Goal: Task Accomplishment & Management: Manage account settings

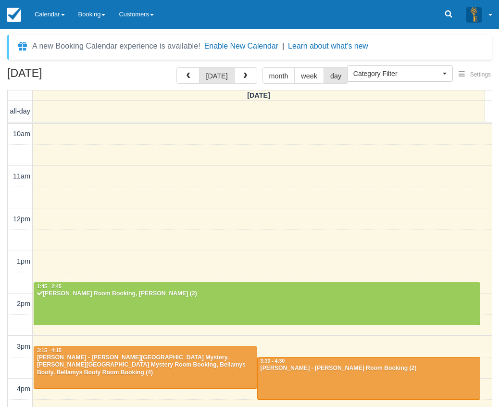
select select
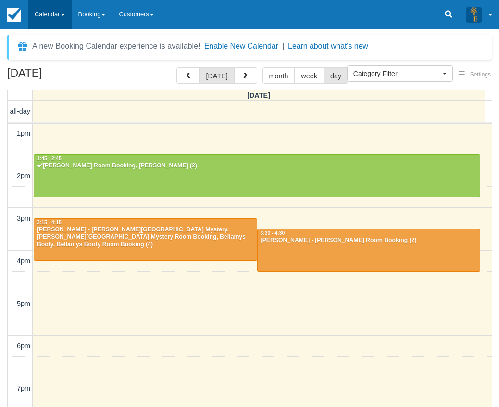
drag, startPoint x: 51, startPoint y: 29, endPoint x: 50, endPoint y: 7, distance: 21.6
click at [51, 28] on body "Menu Calendar Customer Inventory Month Week Day Booking Notes New Booking Merch…" at bounding box center [249, 203] width 499 height 407
click at [50, 5] on link "Calendar" at bounding box center [50, 14] width 44 height 29
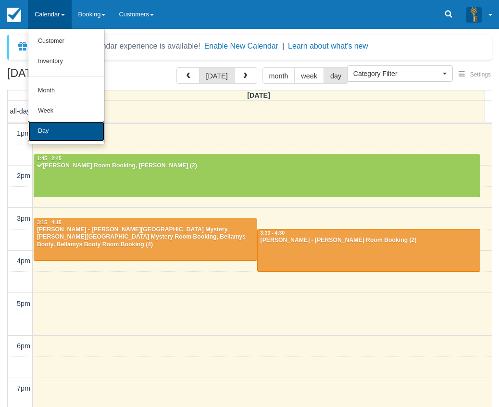
click at [64, 129] on link "Day" at bounding box center [66, 131] width 76 height 20
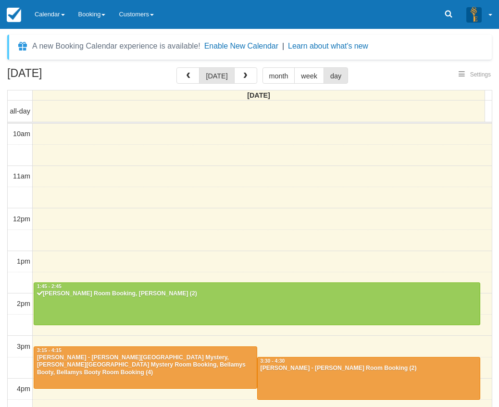
select select
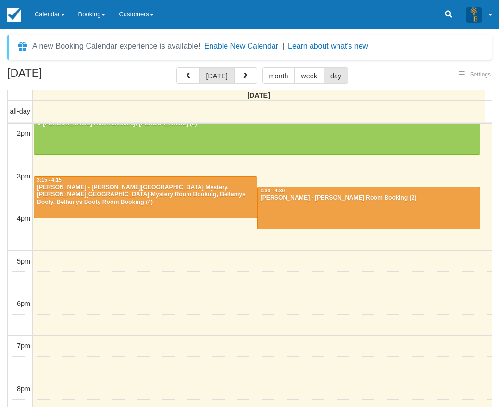
select select
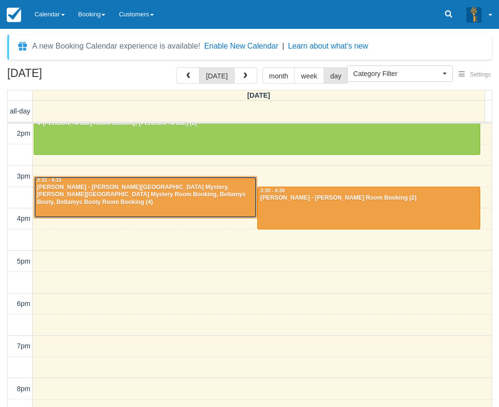
click at [168, 195] on div "[PERSON_NAME] - [PERSON_NAME][GEOGRAPHIC_DATA] Mystery, [PERSON_NAME][GEOGRAPHI…" at bounding box center [146, 195] width 218 height 23
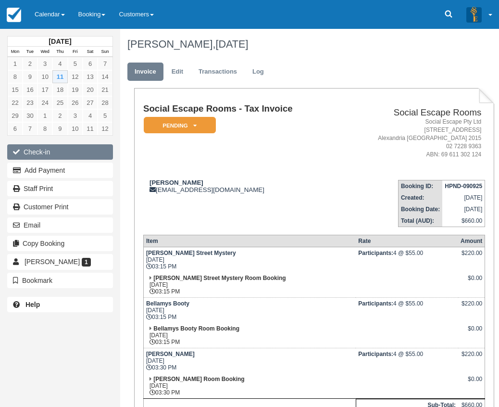
click at [86, 154] on button "Check-in" at bounding box center [60, 151] width 106 height 15
click at [229, 159] on td "Social Escape Rooms - Tax Invoice Pending   Reserved Deposit Paid Blocked for C…" at bounding box center [241, 138] width 196 height 68
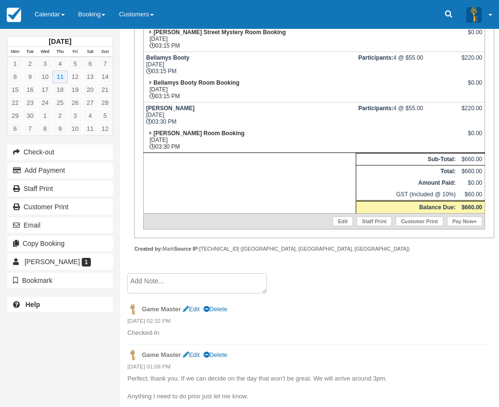
scroll to position [385, 0]
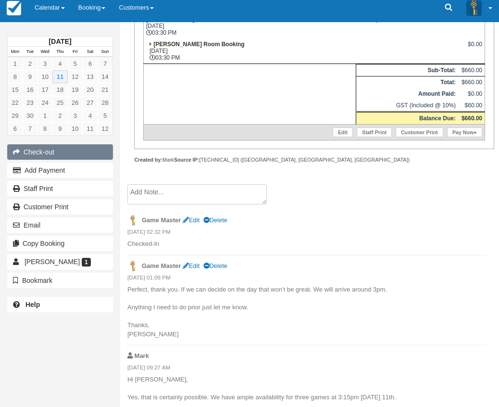
click at [85, 145] on button "Check-out" at bounding box center [60, 151] width 106 height 15
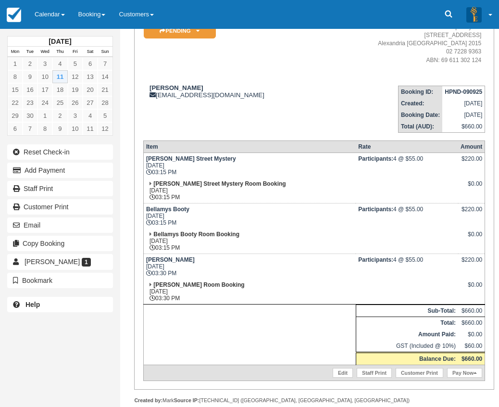
scroll to position [337, 0]
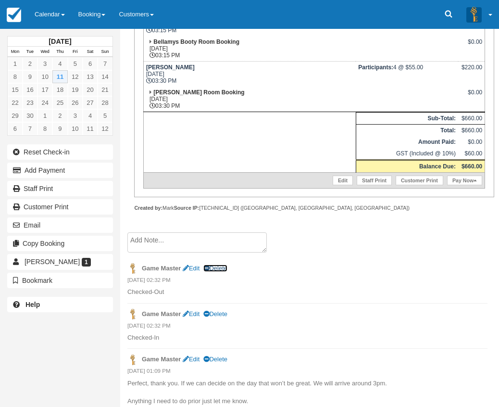
click at [227, 267] on link "Delete" at bounding box center [215, 267] width 24 height 7
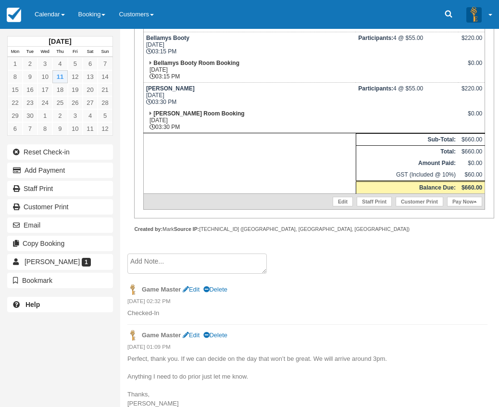
scroll to position [337, 0]
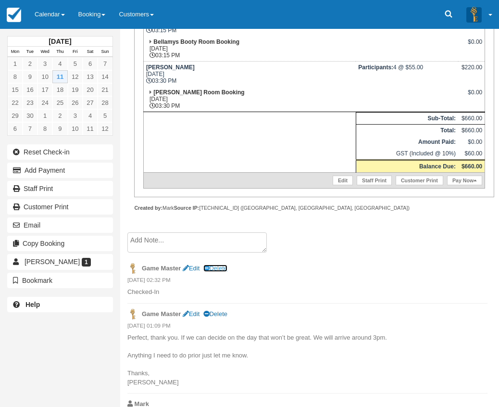
click at [225, 269] on link "Delete" at bounding box center [215, 267] width 24 height 7
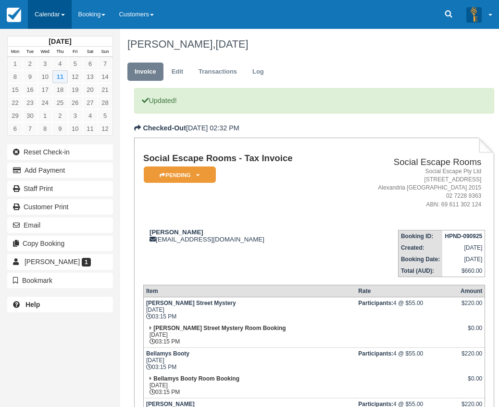
click at [45, 17] on link "Calendar" at bounding box center [50, 14] width 44 height 29
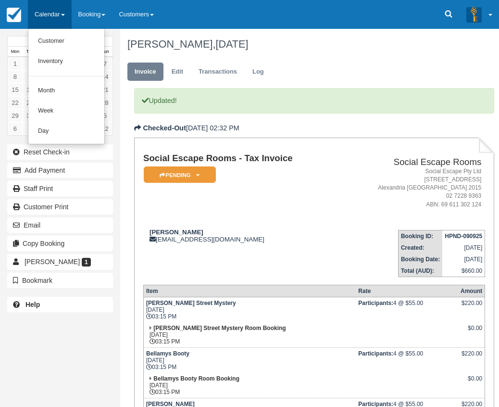
click at [354, 115] on div "Updated! Checked-Out 11/09/2025 02:32 PM Social Escape Rooms - Tax Invoice Pend…" at bounding box center [314, 328] width 360 height 481
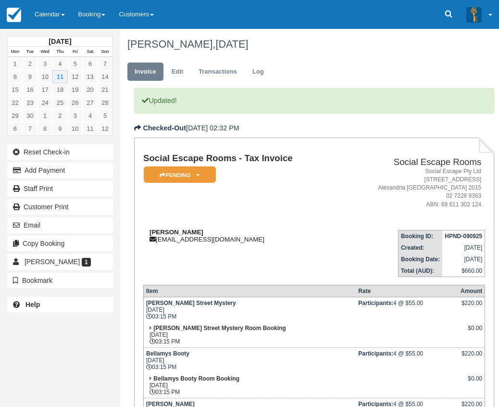
click at [287, 234] on div "Andrew Mitchell almitchell094@gmail.com" at bounding box center [241, 235] width 196 height 14
click at [247, 216] on td "Social Escape Rooms - Tax Invoice Pending   Reserved Deposit Paid Blocked for C…" at bounding box center [241, 187] width 196 height 68
click at [252, 212] on td "Social Escape Rooms - Tax Invoice Pending   Reserved Deposit Paid Blocked for C…" at bounding box center [241, 187] width 196 height 68
click at [54, 10] on link "Calendar" at bounding box center [50, 14] width 44 height 29
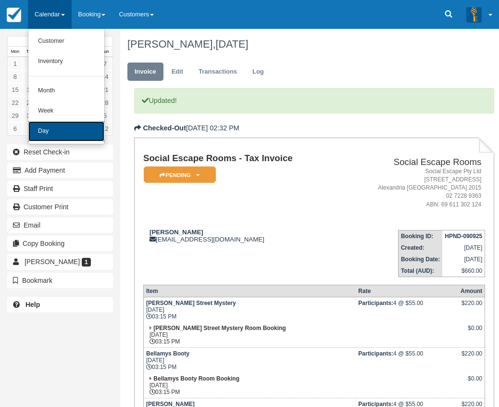
click at [62, 125] on link "Day" at bounding box center [66, 131] width 76 height 20
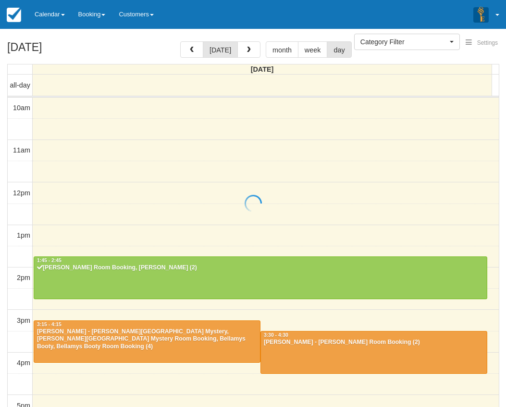
select select
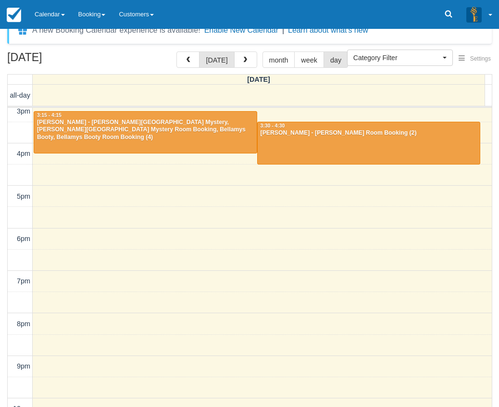
scroll to position [31, 0]
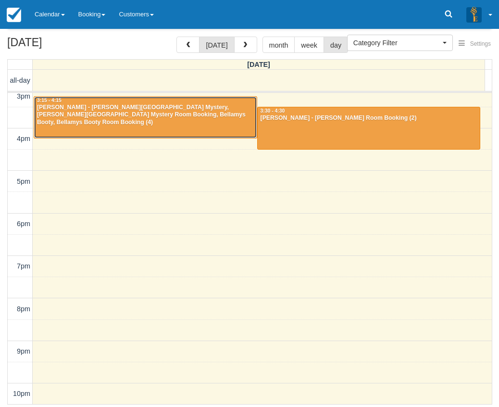
click at [199, 123] on div at bounding box center [145, 117] width 223 height 41
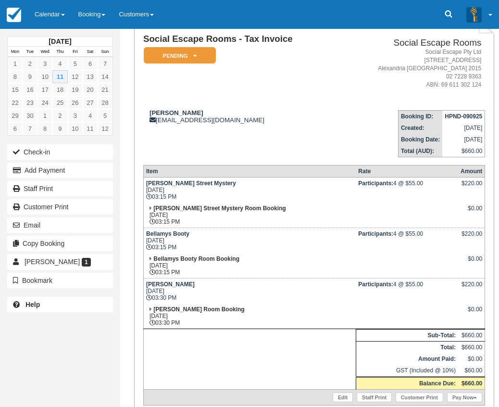
scroll to position [96, 0]
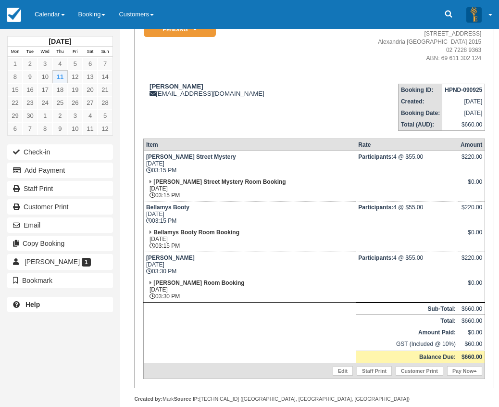
click at [274, 267] on td "Ransom Thu Sept 11, 2025 03:30 PM" at bounding box center [249, 264] width 212 height 25
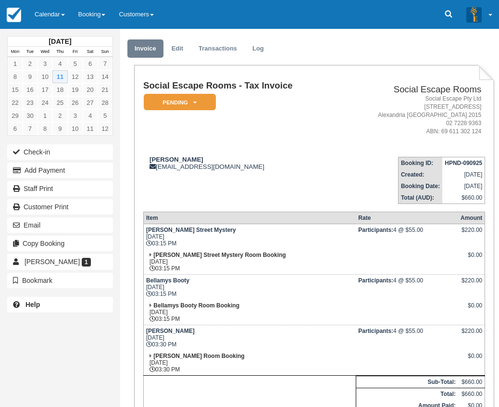
scroll to position [0, 0]
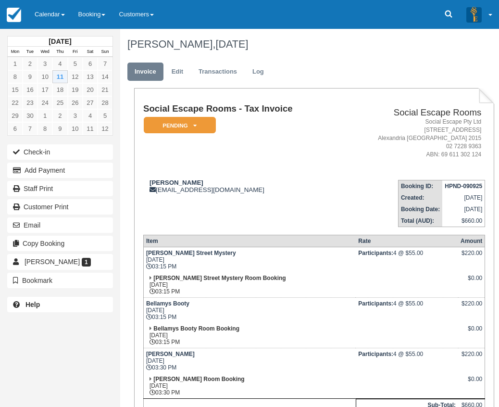
click at [261, 143] on td "Social Escape Rooms - Tax Invoice Pending   Reserved Deposit Paid Blocked for C…" at bounding box center [241, 138] width 196 height 68
click at [64, 19] on link "Calendar" at bounding box center [50, 14] width 44 height 29
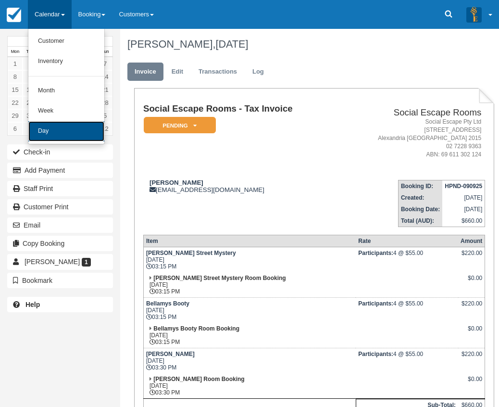
click at [76, 125] on link "Day" at bounding box center [66, 131] width 76 height 20
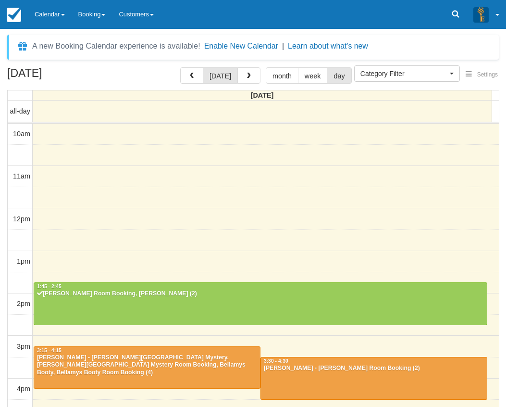
select select
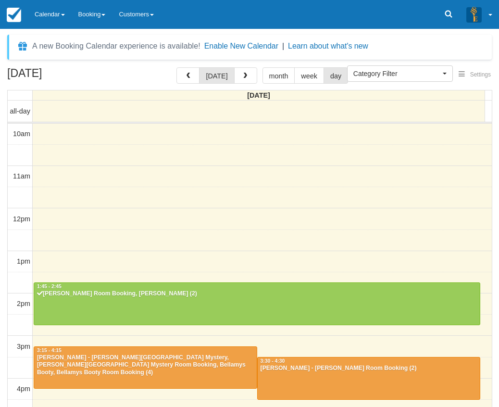
scroll to position [213, 0]
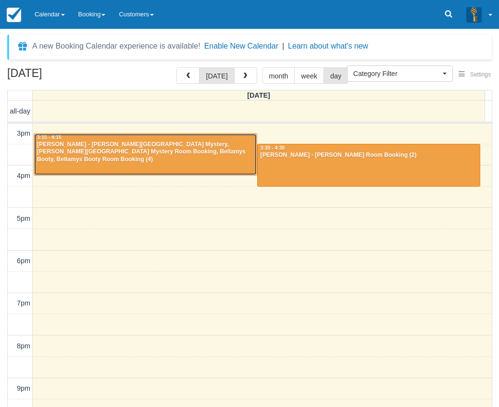
click at [163, 159] on div at bounding box center [145, 154] width 223 height 41
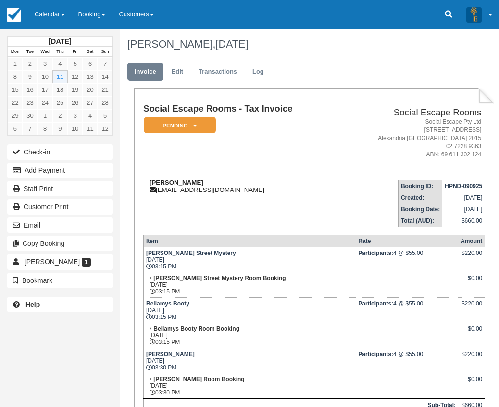
click at [268, 184] on div "Andrew Mitchell almitchell094@gmail.com" at bounding box center [241, 186] width 196 height 14
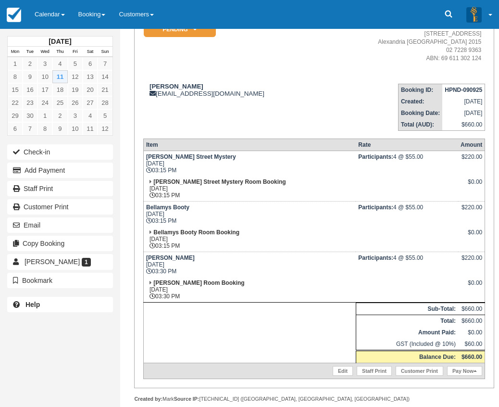
click at [300, 230] on td "Bellamys Booty Room Booking Thu Sept 11, 2025 03:15 PM" at bounding box center [249, 238] width 212 height 25
click at [256, 101] on td "Andrew Mitchell almitchell094@gmail.com" at bounding box center [241, 103] width 196 height 55
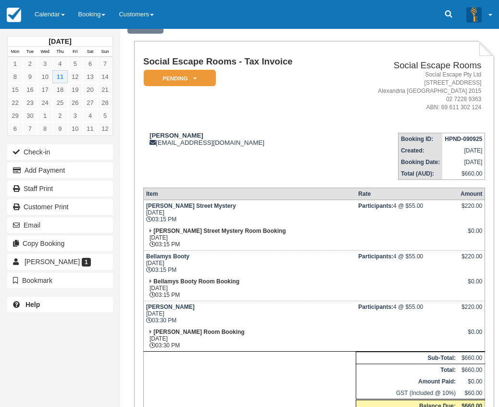
scroll to position [0, 0]
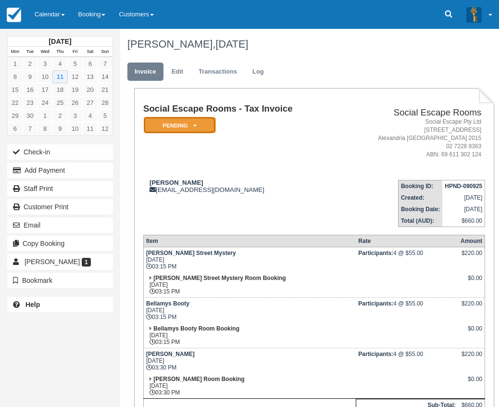
click at [172, 127] on em "Pending" at bounding box center [180, 125] width 72 height 17
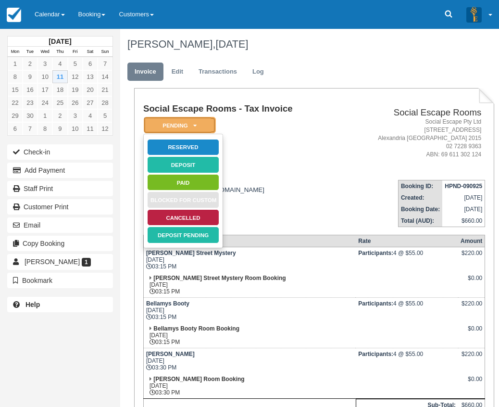
click at [174, 125] on em "Pending" at bounding box center [180, 125] width 72 height 17
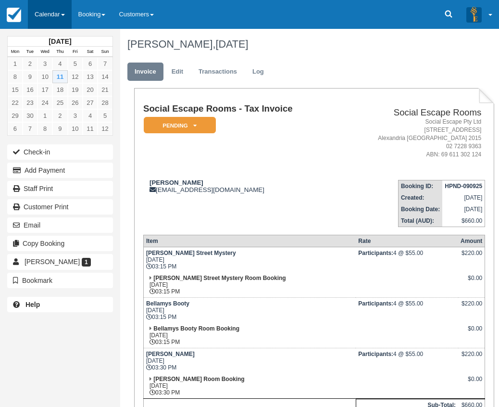
click at [50, 22] on link "Calendar" at bounding box center [50, 14] width 44 height 29
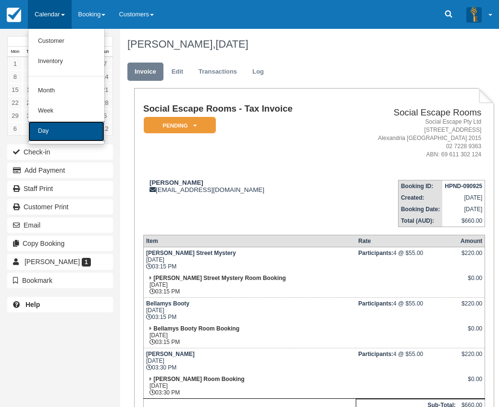
click at [61, 126] on link "Day" at bounding box center [66, 131] width 76 height 20
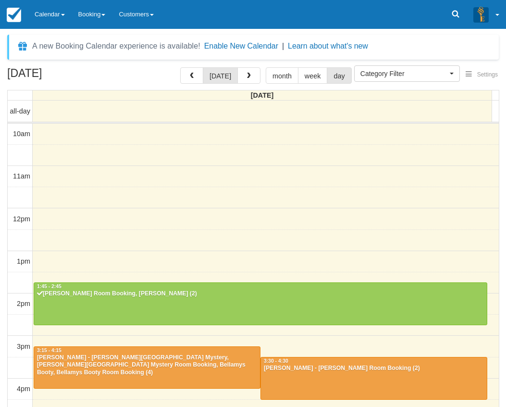
select select
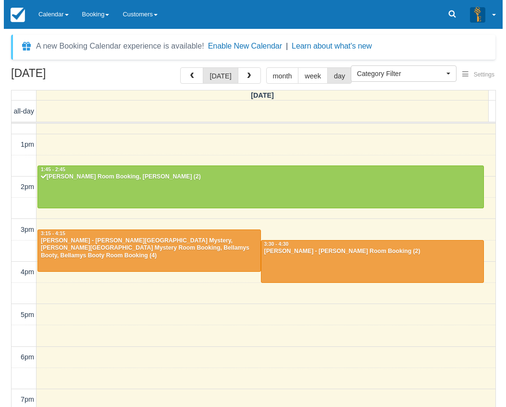
scroll to position [213, 0]
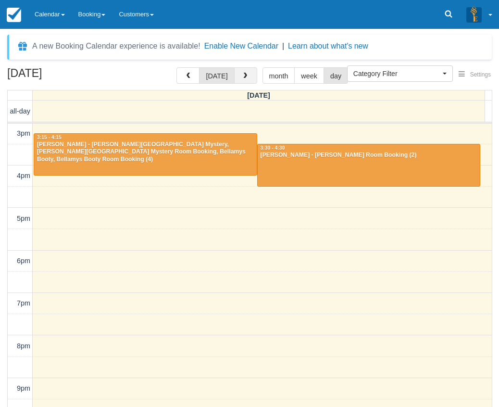
click at [237, 82] on button "button" at bounding box center [245, 75] width 23 height 16
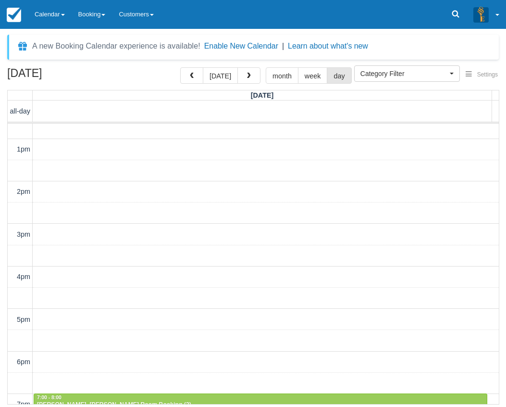
scroll to position [240, 0]
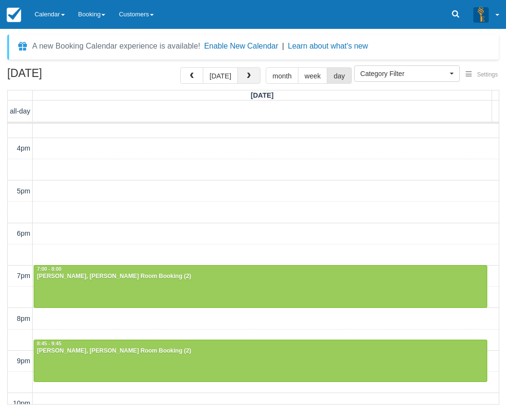
click at [248, 78] on span "button" at bounding box center [249, 76] width 7 height 7
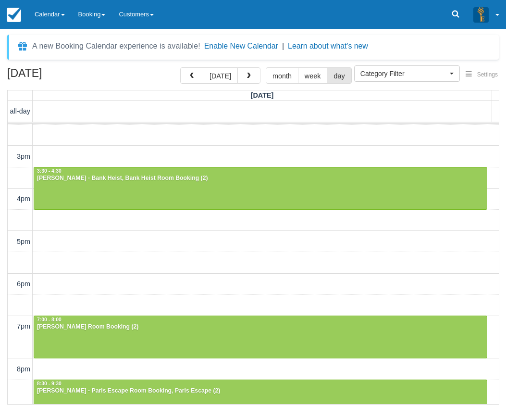
scroll to position [250, 0]
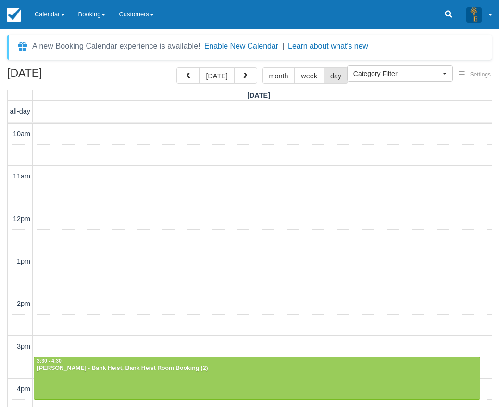
select select
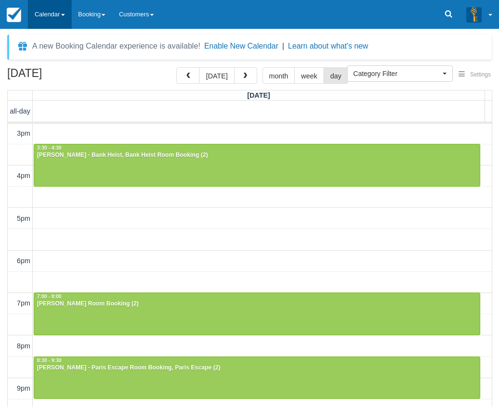
click at [48, 20] on link "Calendar" at bounding box center [50, 14] width 44 height 29
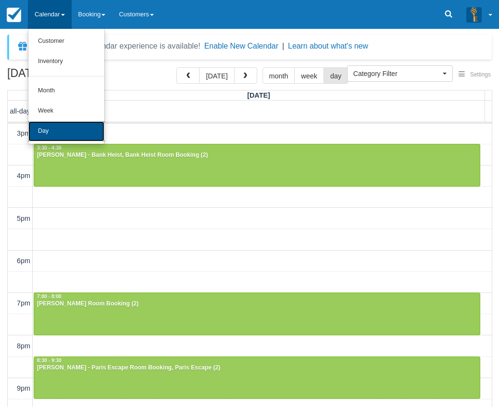
click at [75, 127] on link "Day" at bounding box center [66, 131] width 76 height 20
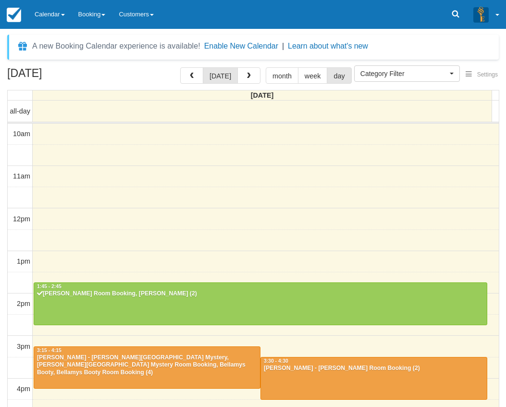
select select
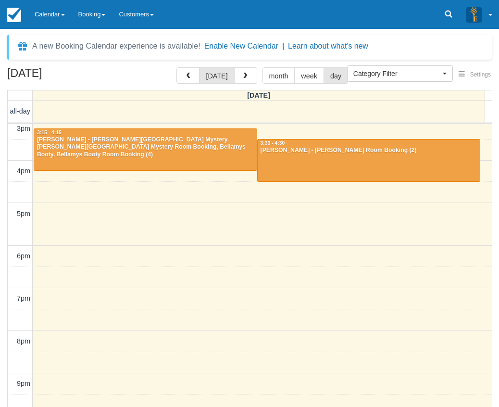
scroll to position [219, 0]
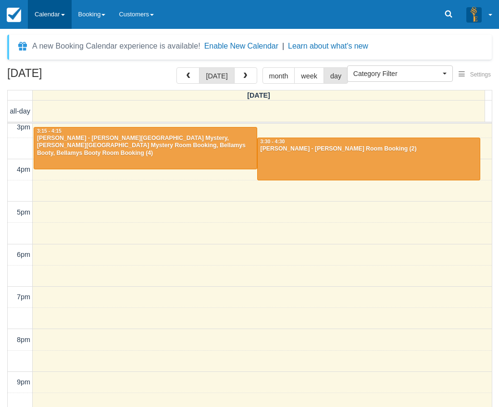
click at [65, 7] on link "Calendar" at bounding box center [50, 14] width 44 height 29
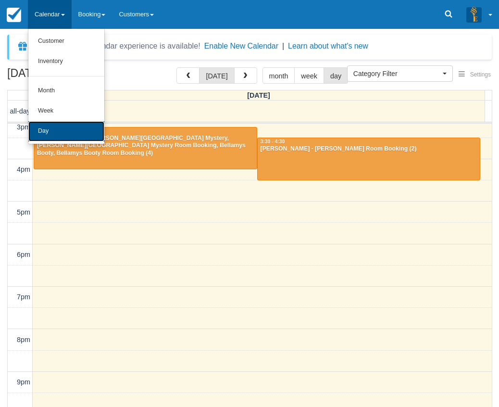
click at [76, 127] on link "Day" at bounding box center [66, 131] width 76 height 20
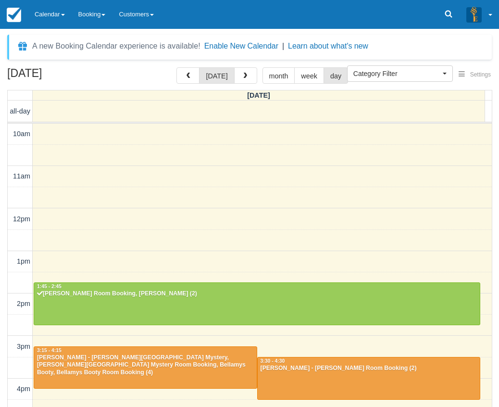
select select
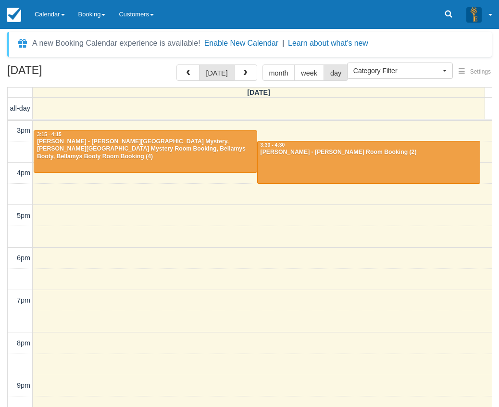
scroll to position [0, 0]
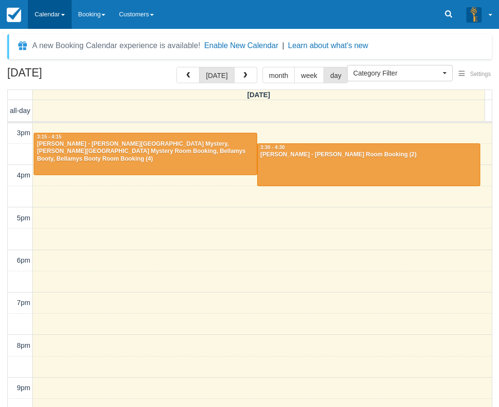
click at [61, 13] on link "Calendar" at bounding box center [50, 14] width 44 height 29
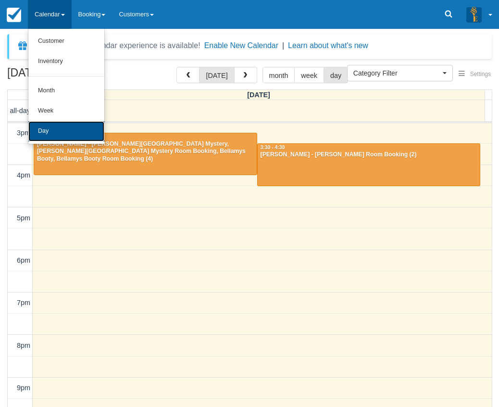
click at [55, 136] on link "Day" at bounding box center [66, 131] width 76 height 20
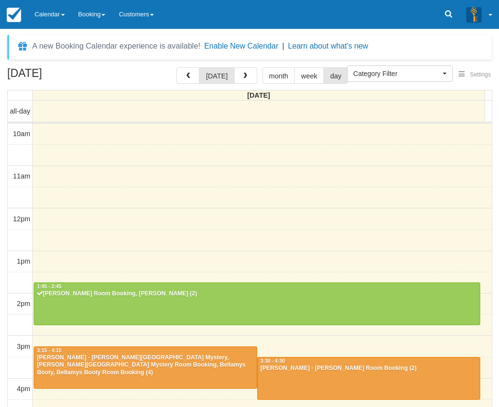
select select
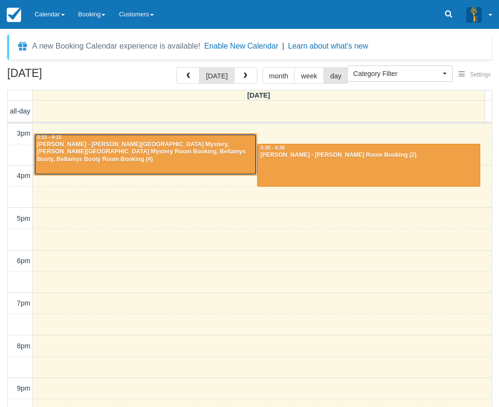
click at [194, 149] on div "[PERSON_NAME] - [PERSON_NAME][GEOGRAPHIC_DATA] Mystery, [PERSON_NAME][GEOGRAPHI…" at bounding box center [146, 152] width 218 height 23
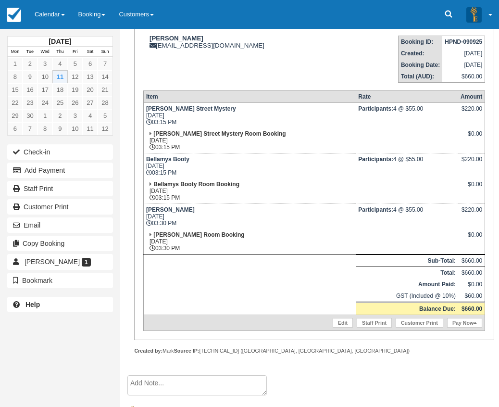
scroll to position [96, 0]
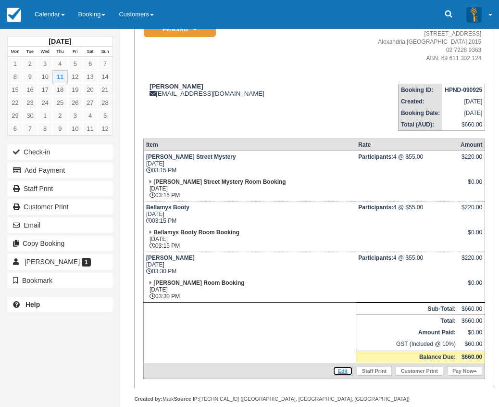
click at [338, 371] on link "Edit" at bounding box center [343, 371] width 20 height 10
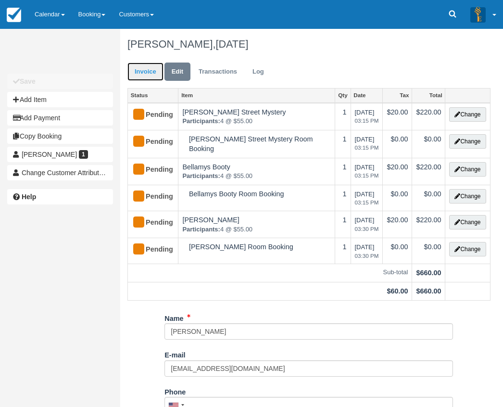
click at [145, 69] on link "Invoice" at bounding box center [145, 71] width 36 height 19
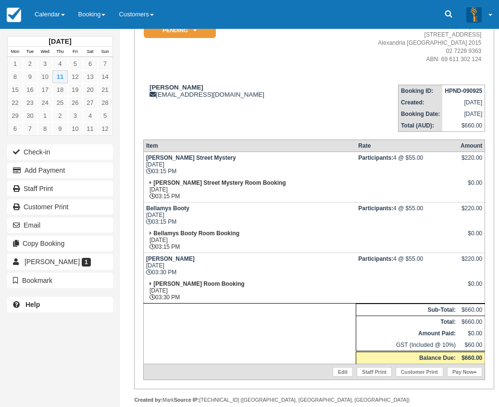
scroll to position [96, 0]
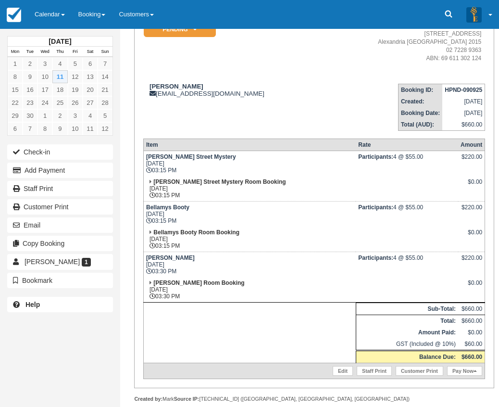
click at [364, 293] on td at bounding box center [407, 289] width 102 height 25
click at [346, 370] on link "Edit" at bounding box center [343, 371] width 20 height 10
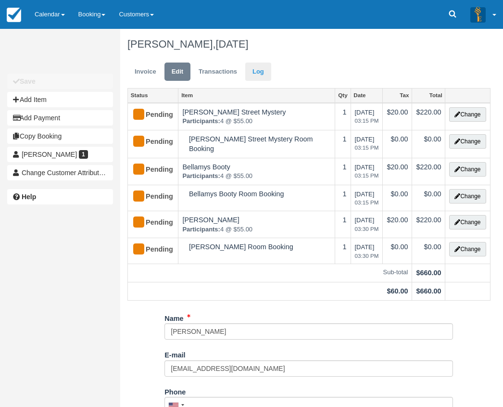
drag, startPoint x: 301, startPoint y: 73, endPoint x: 263, endPoint y: 72, distance: 37.5
click at [301, 73] on ul "Invoice Edit Transactions Log" at bounding box center [308, 74] width 363 height 29
click at [89, 290] on div "Unsaved Changes Save Add Item Add Payment Copy Booking Andrew Mitchell 1 Change…" at bounding box center [60, 203] width 120 height 407
click at [60, 17] on link "Calendar" at bounding box center [50, 14] width 44 height 29
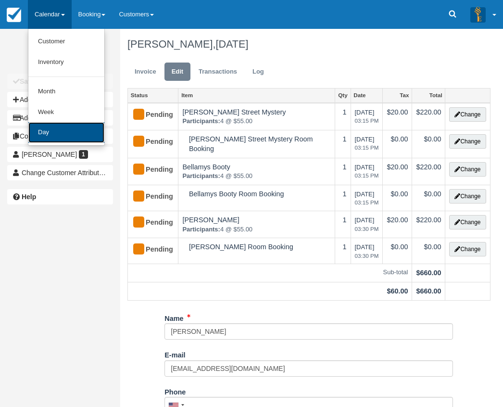
click at [65, 137] on link "Day" at bounding box center [66, 132] width 76 height 21
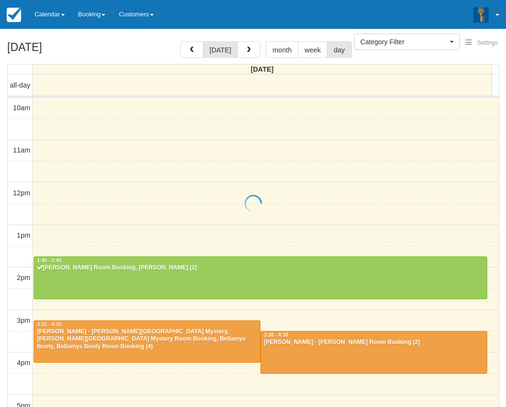
select select
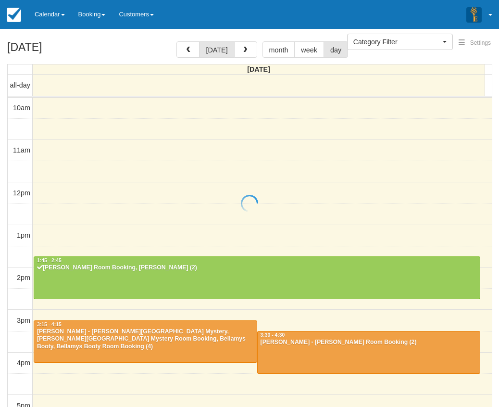
scroll to position [213, 0]
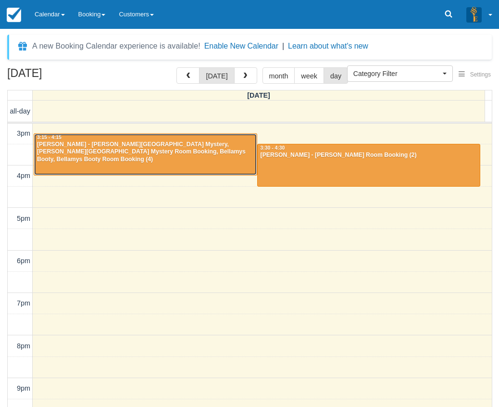
click at [219, 167] on div at bounding box center [145, 154] width 223 height 41
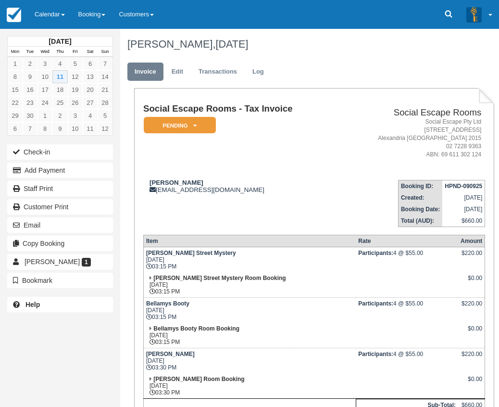
scroll to position [96, 0]
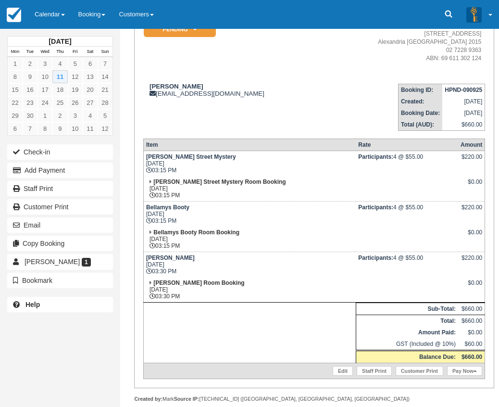
click at [275, 248] on td "Bellamys Booty Room Booking Thu Sept 11, 2025 03:15 PM" at bounding box center [249, 238] width 212 height 25
click at [340, 368] on link "Edit" at bounding box center [343, 371] width 20 height 10
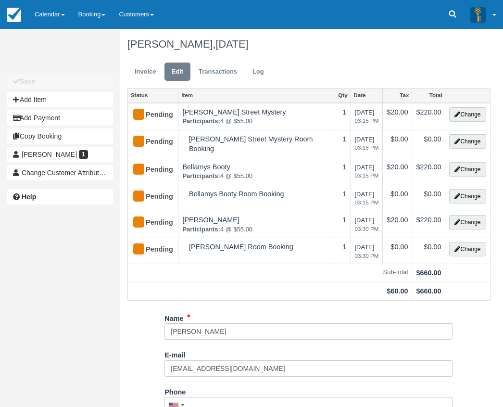
click at [373, 52] on div "[PERSON_NAME], [DATE]" at bounding box center [308, 44] width 377 height 31
click at [349, 60] on ul "Invoice Edit Transactions Log" at bounding box center [308, 74] width 363 height 29
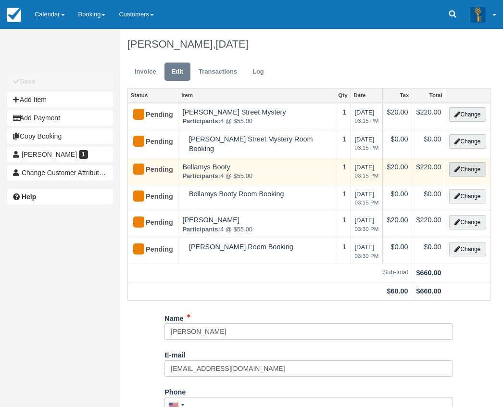
click at [463, 163] on button "Change" at bounding box center [467, 169] width 37 height 14
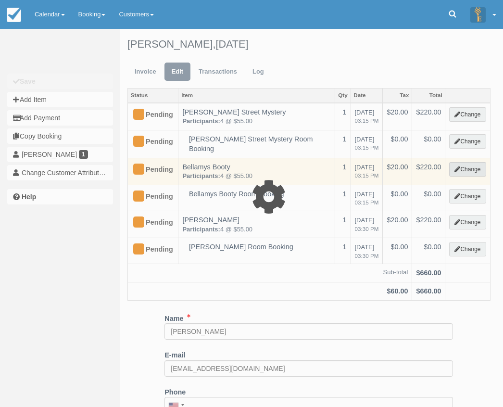
select select "2"
type input "220.00"
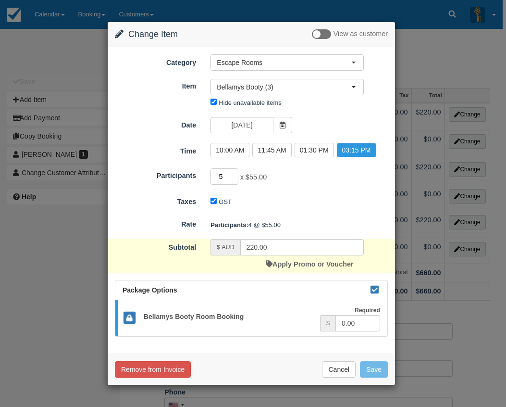
type input "5"
click at [232, 174] on input "5" at bounding box center [225, 176] width 28 height 16
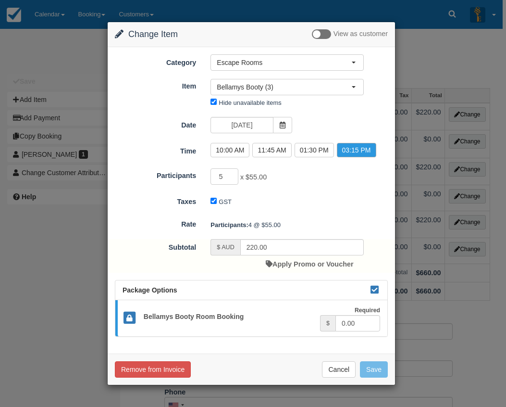
click at [324, 185] on div "5 x $55.00 Minimum of 2Maximum of 8" at bounding box center [287, 177] width 168 height 19
type input "275.00"
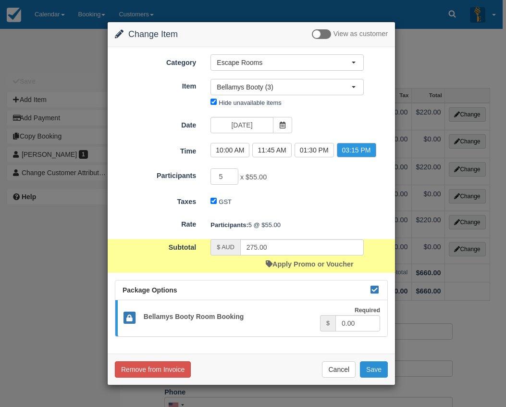
click at [375, 370] on button "Save" at bounding box center [374, 369] width 28 height 16
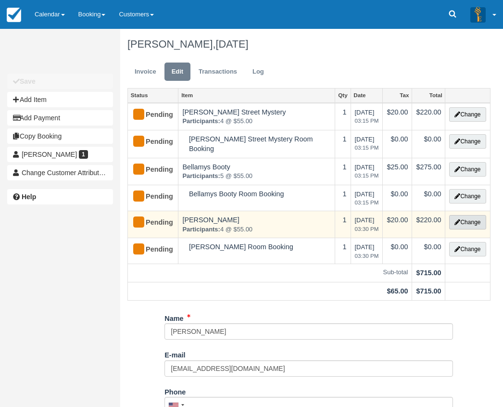
click at [462, 220] on button "Change" at bounding box center [467, 222] width 37 height 14
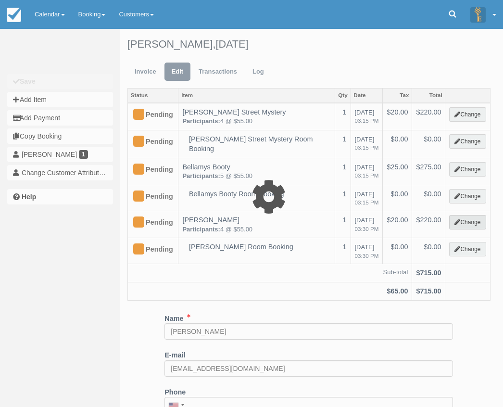
select select "2"
type input "220.00"
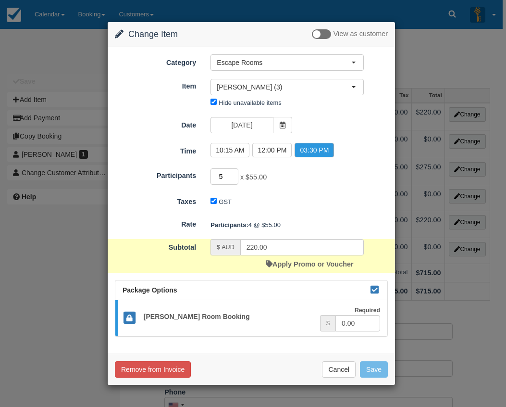
type input "5"
click at [235, 175] on input "5" at bounding box center [225, 176] width 28 height 16
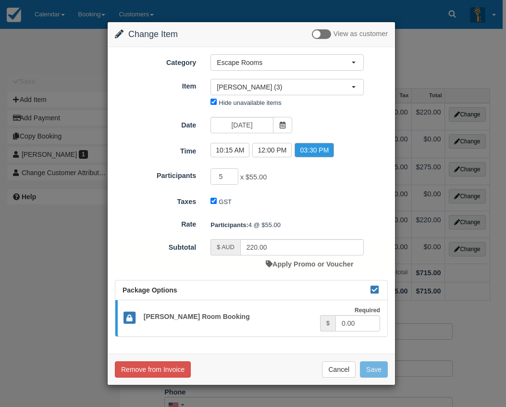
type input "275.00"
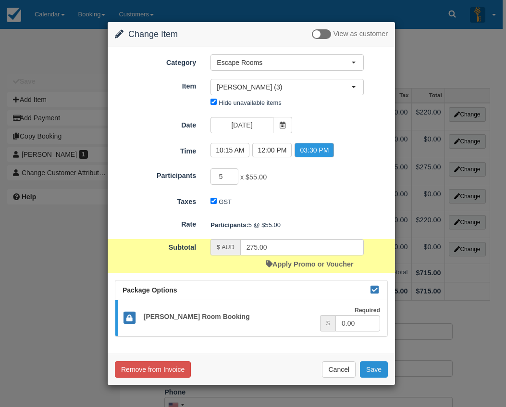
click at [376, 374] on button "Save" at bounding box center [374, 369] width 28 height 16
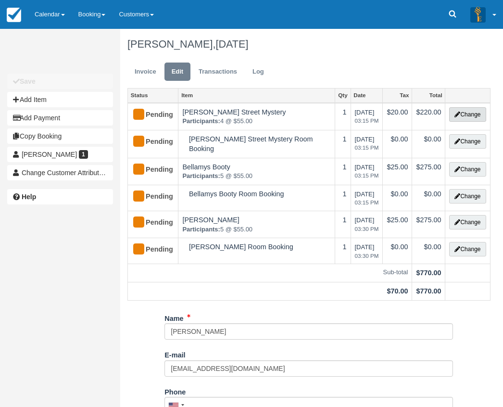
click at [470, 119] on button "Change" at bounding box center [467, 114] width 37 height 14
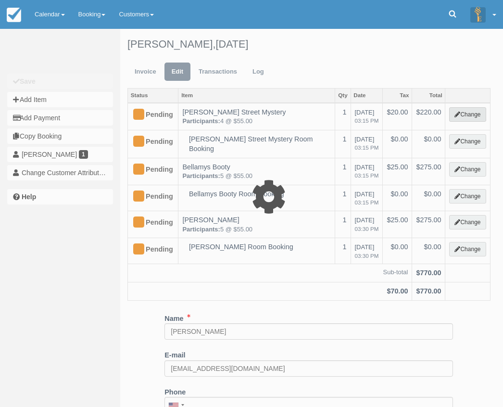
select select "2"
type input "220.00"
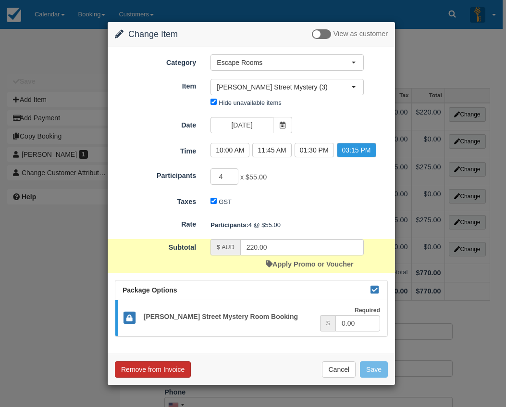
click at [153, 365] on button "Remove from Invoice" at bounding box center [153, 369] width 76 height 16
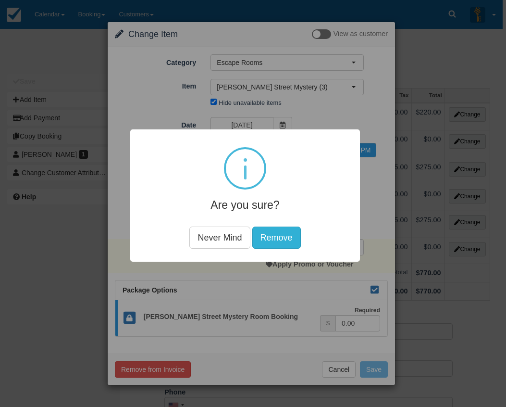
click at [277, 232] on button "Remove" at bounding box center [276, 237] width 49 height 22
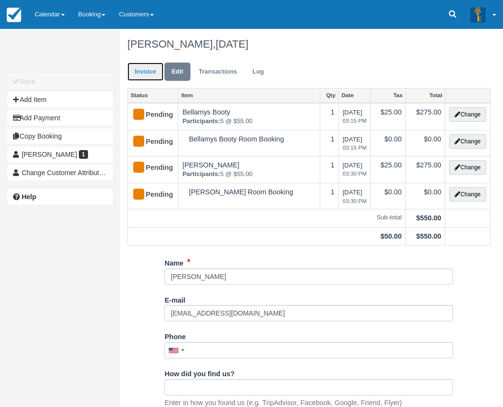
click at [149, 72] on link "Invoice" at bounding box center [145, 71] width 36 height 19
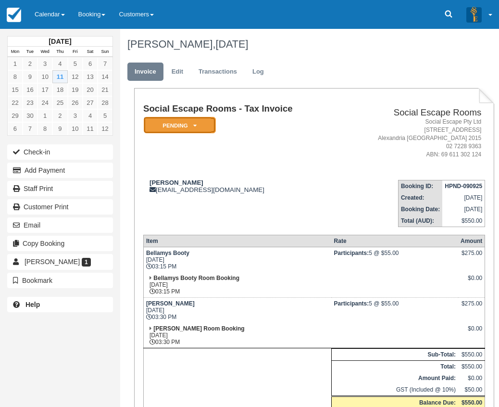
click at [197, 124] on em "Pending" at bounding box center [180, 125] width 72 height 17
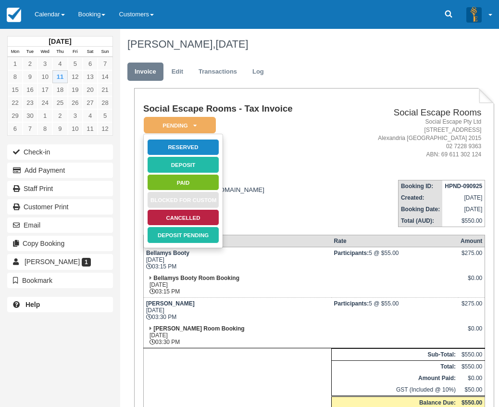
click at [250, 152] on td "Social Escape Rooms - Tax Invoice Pending   Reserved Deposit Paid Blocked for C…" at bounding box center [241, 138] width 196 height 68
click at [291, 179] on div "Andrew Mitchell almitchell094@gmail.com" at bounding box center [241, 186] width 196 height 14
click at [211, 271] on td "Bellamys Booty Thu Sept 11, 2025 03:15 PM" at bounding box center [237, 259] width 188 height 25
click at [201, 145] on link "Reserved" at bounding box center [183, 147] width 72 height 17
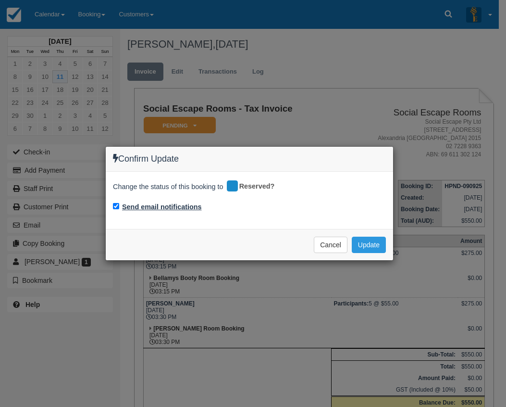
click at [176, 202] on label "Send email notifications" at bounding box center [162, 207] width 80 height 10
click at [119, 203] on input "Send email notifications" at bounding box center [116, 206] width 6 height 6
checkbox input "false"
click at [365, 244] on button "Update" at bounding box center [369, 245] width 34 height 16
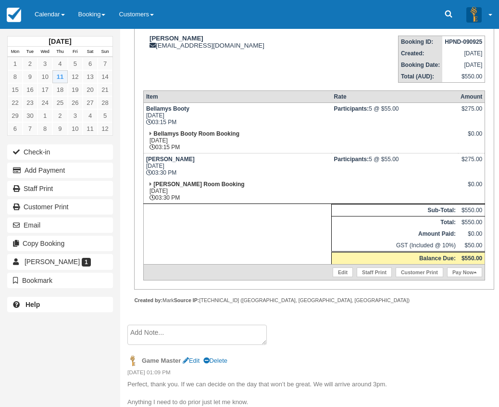
click at [294, 239] on td at bounding box center [237, 234] width 188 height 61
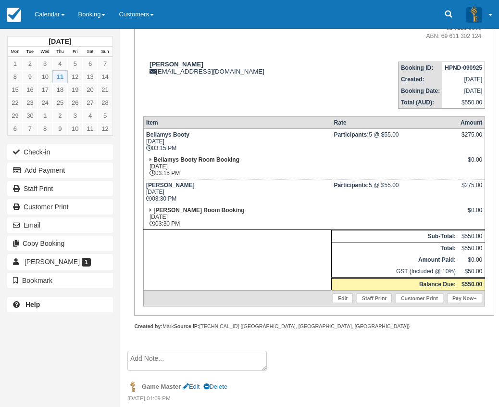
scroll to position [96, 0]
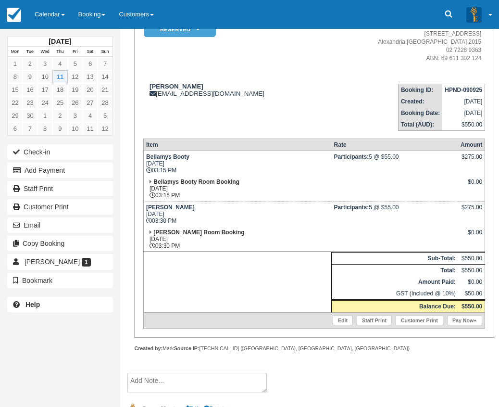
click at [321, 262] on td at bounding box center [237, 282] width 188 height 61
click at [303, 221] on td "Ransom Thu Sept 11, 2025 03:30 PM" at bounding box center [237, 213] width 188 height 25
click at [473, 319] on link "Pay Now" at bounding box center [464, 320] width 35 height 10
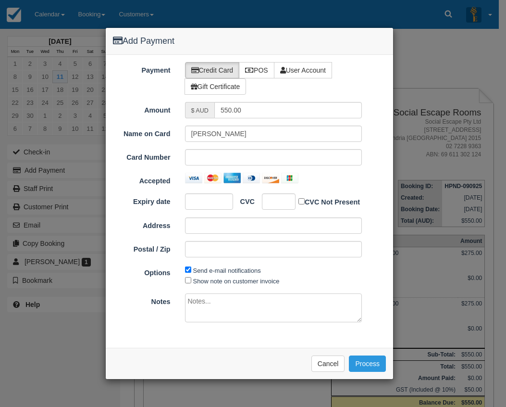
type input "[DATE]"
click at [251, 70] on icon at bounding box center [249, 70] width 9 height 7
radio input "true"
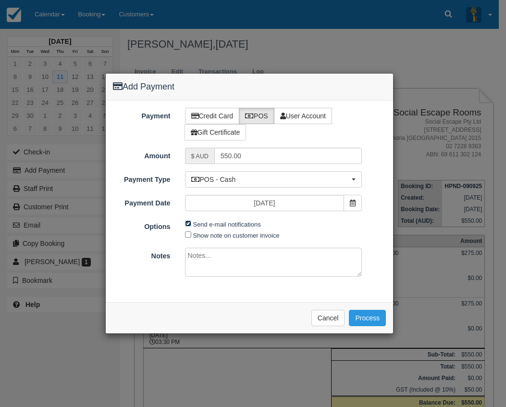
click at [190, 224] on input "Send e-mail notifications" at bounding box center [188, 223] width 6 height 6
checkbox input "false"
click at [285, 295] on div "Payment Credit Card POS User Account Gift Certificate Amount $ AUD 550.00 Name …" at bounding box center [249, 200] width 287 height 201
click at [199, 306] on div "Please wait while the payment is processed ... Cancel Process" at bounding box center [249, 317] width 287 height 31
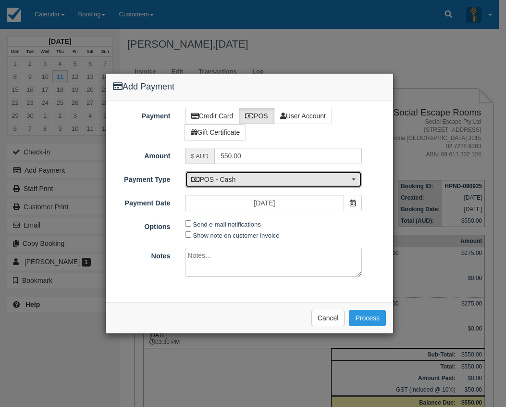
click at [255, 177] on span "POS - Cash" at bounding box center [270, 180] width 159 height 10
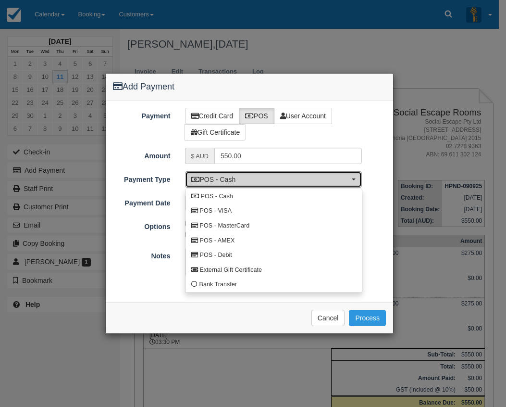
click at [256, 177] on span "POS - Cash" at bounding box center [270, 180] width 159 height 10
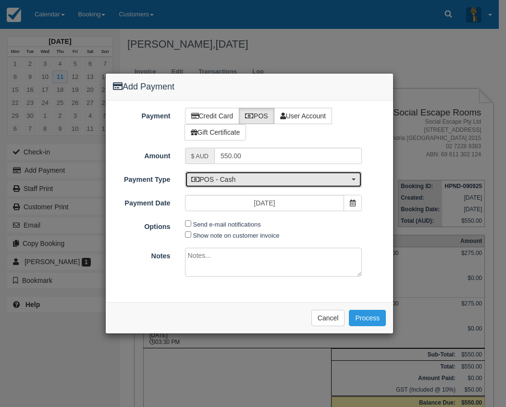
click at [256, 177] on span "POS - Cash" at bounding box center [270, 180] width 159 height 10
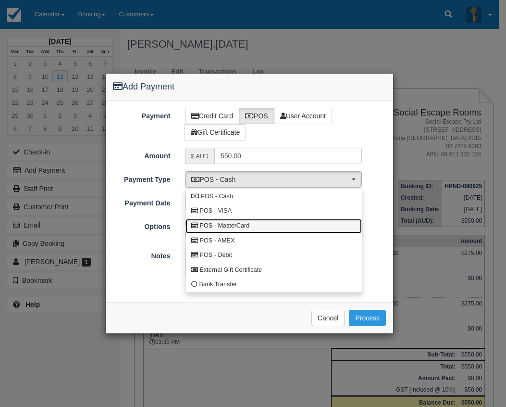
click at [254, 225] on link "POS - MasterCard" at bounding box center [274, 226] width 176 height 15
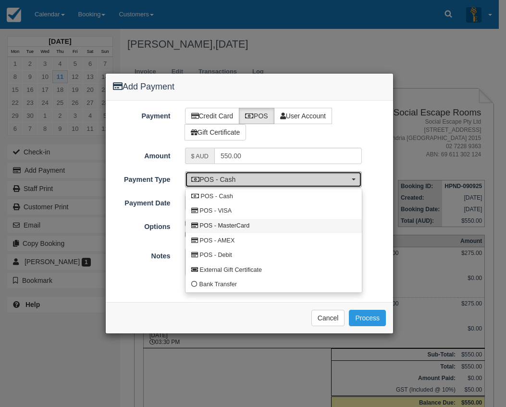
select select "MC"
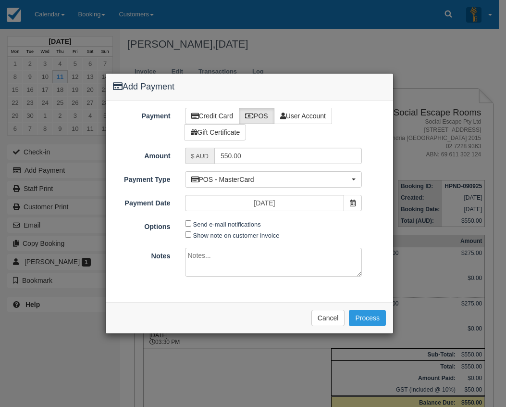
click at [212, 313] on div "Please wait while the payment is processed ... Cancel Process" at bounding box center [249, 317] width 287 height 31
click at [369, 317] on button "Process" at bounding box center [367, 318] width 37 height 16
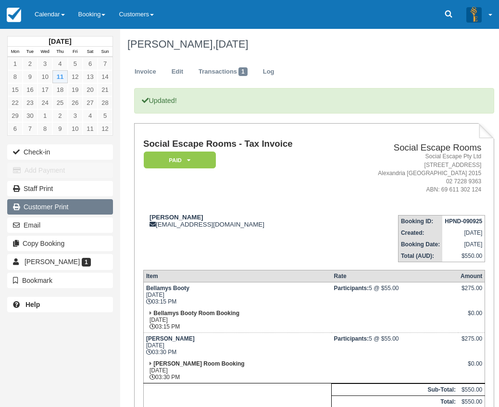
click at [62, 206] on link "Customer Print" at bounding box center [60, 206] width 106 height 15
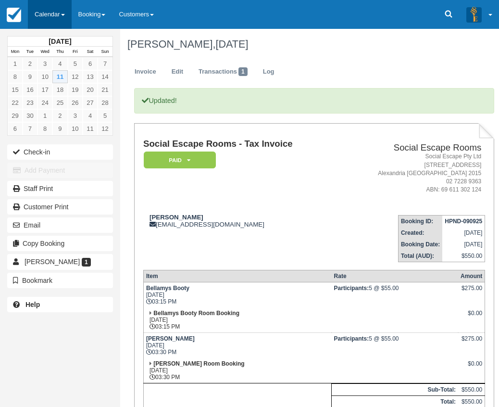
drag, startPoint x: 59, startPoint y: 14, endPoint x: 59, endPoint y: 20, distance: 5.8
click at [59, 14] on link "Calendar" at bounding box center [50, 14] width 44 height 29
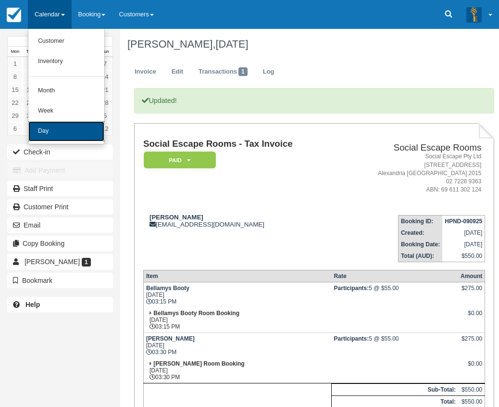
click at [50, 126] on link "Day" at bounding box center [66, 131] width 76 height 20
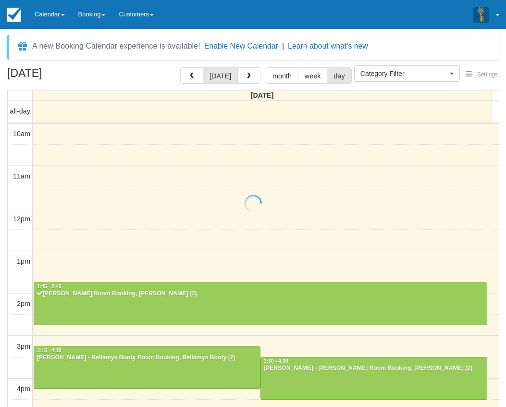
select select
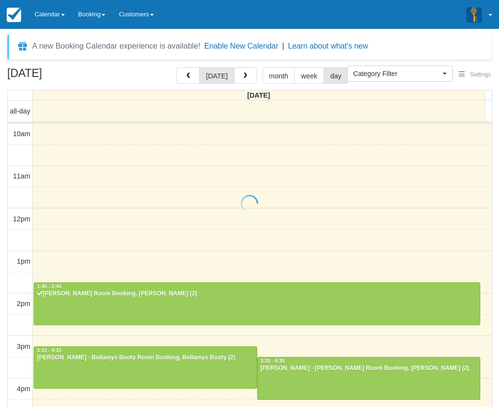
scroll to position [213, 0]
